Goal: Find specific page/section: Find specific page/section

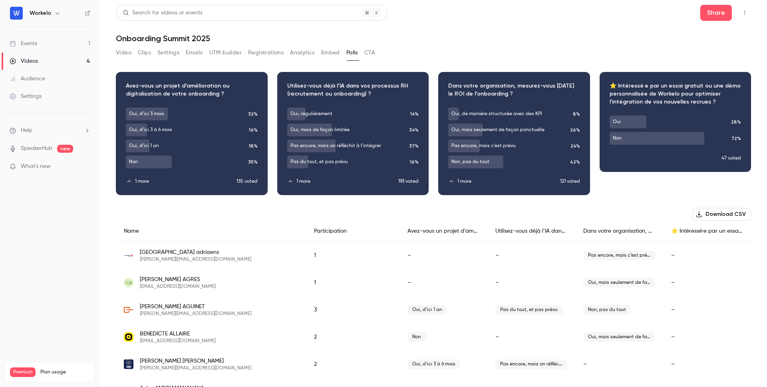
click at [124, 56] on button "Video" at bounding box center [124, 52] width 16 height 13
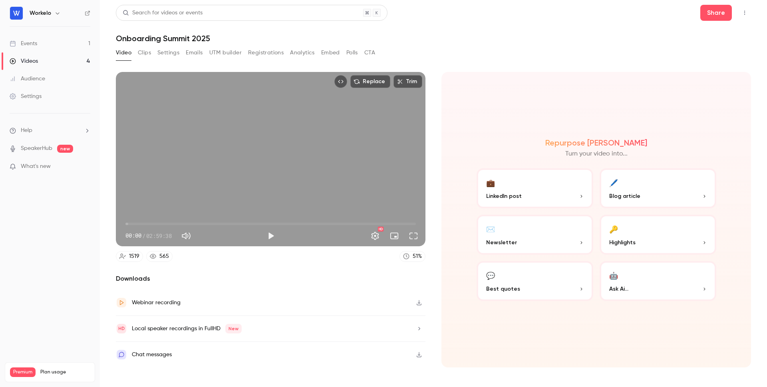
click at [633, 244] on span "Highlights" at bounding box center [622, 242] width 26 height 8
